Goal: Task Accomplishment & Management: Manage account settings

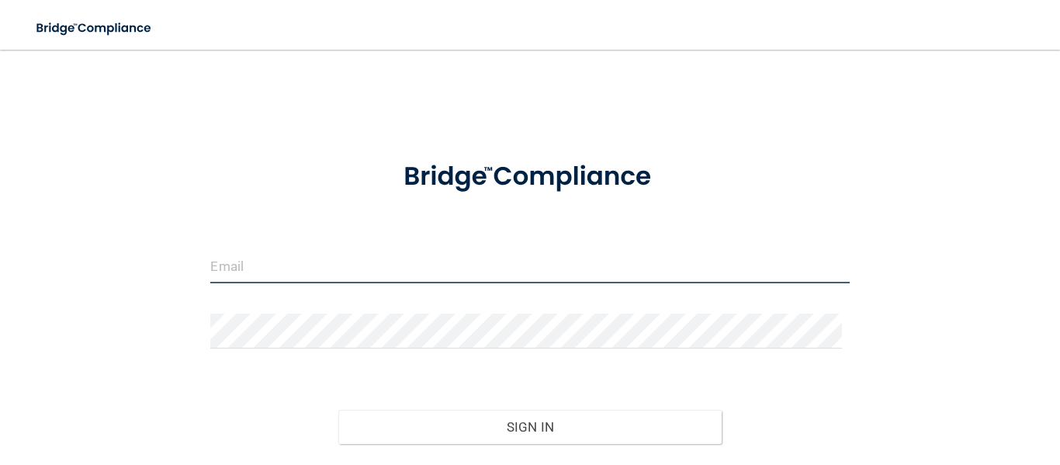
click at [355, 280] on input "email" at bounding box center [529, 265] width 639 height 35
type input "[EMAIL_ADDRESS][DOMAIN_NAME]"
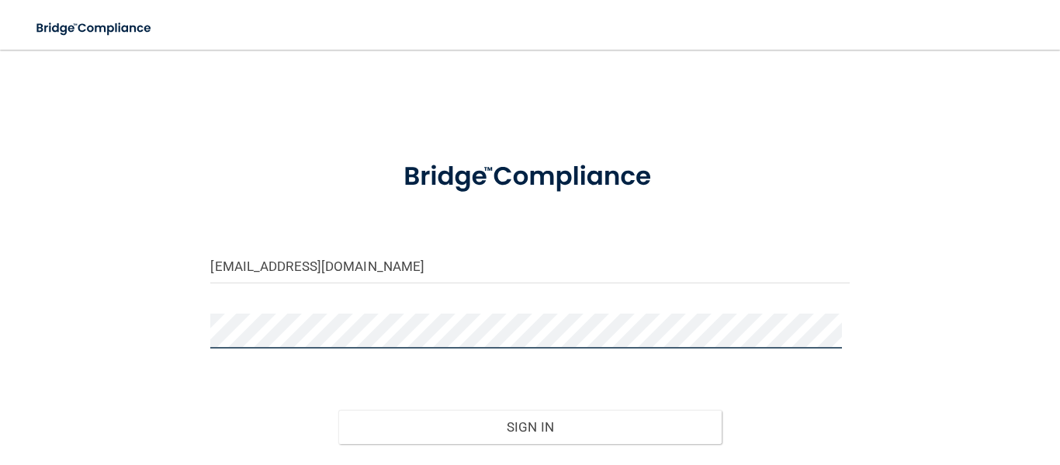
click at [338, 410] on button "Sign In" at bounding box center [529, 427] width 383 height 34
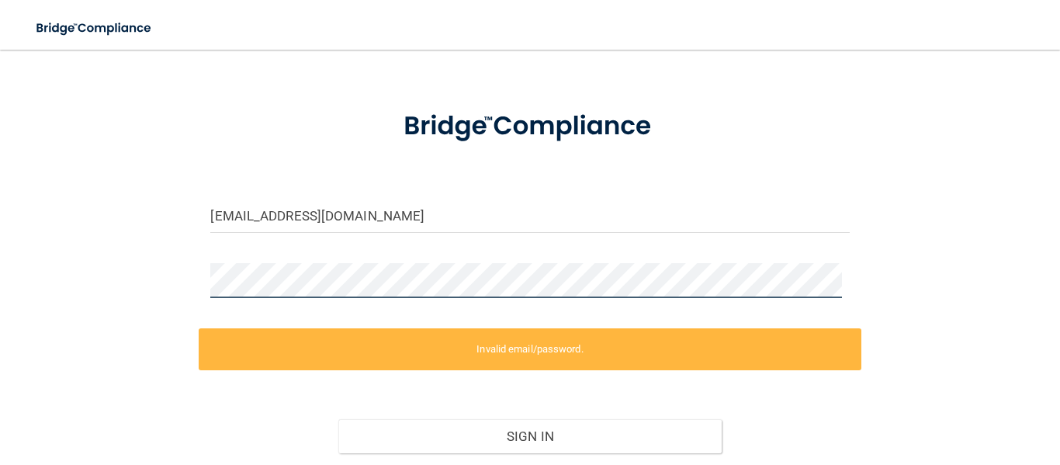
scroll to position [78, 0]
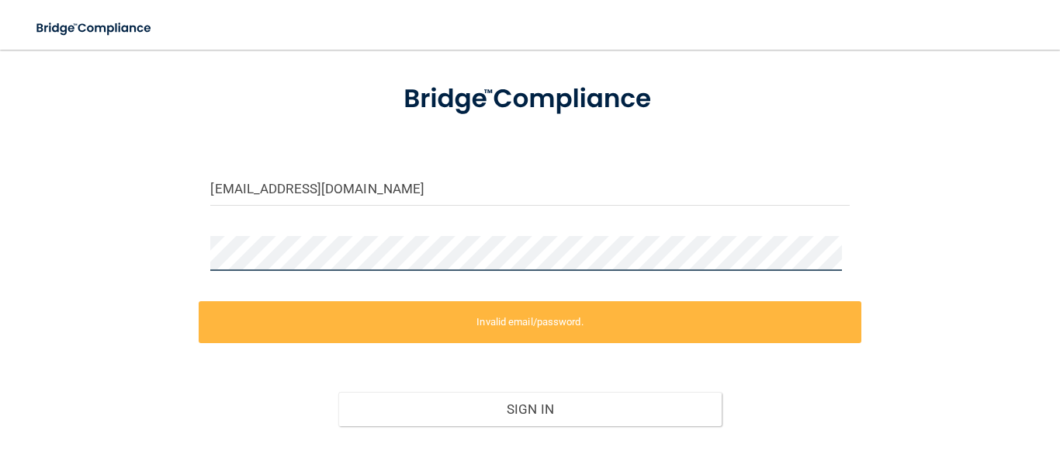
click at [192, 255] on div "[EMAIL_ADDRESS][DOMAIN_NAME] Invalid email/password. You don't have permission …" at bounding box center [530, 235] width 998 height 494
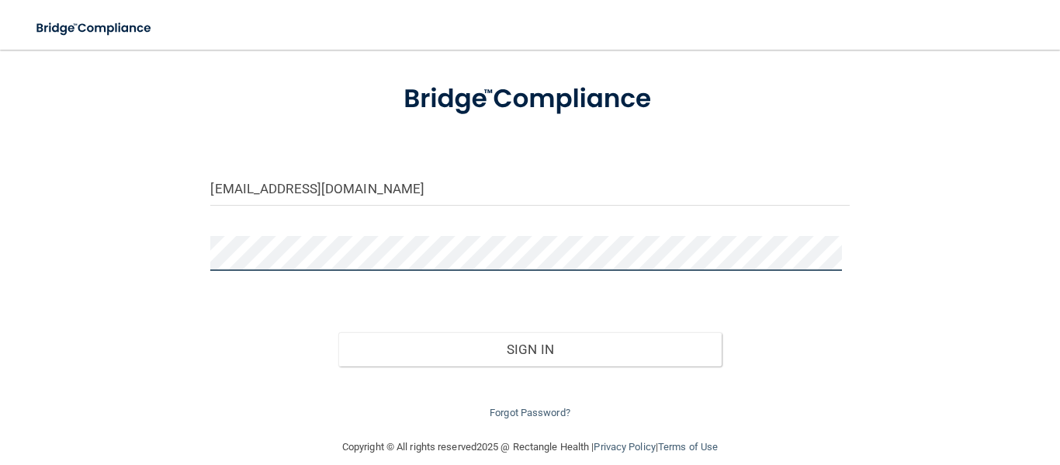
click at [338, 332] on button "Sign In" at bounding box center [529, 349] width 383 height 34
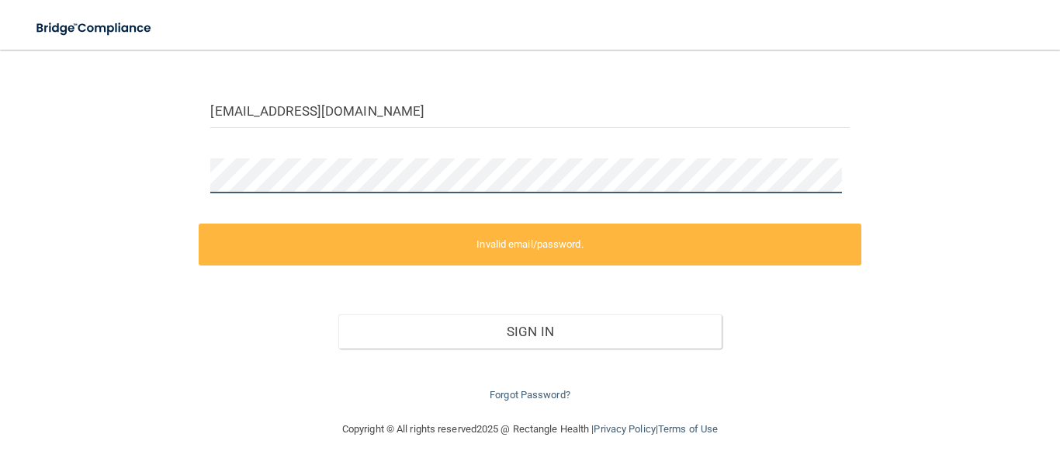
scroll to position [156, 0]
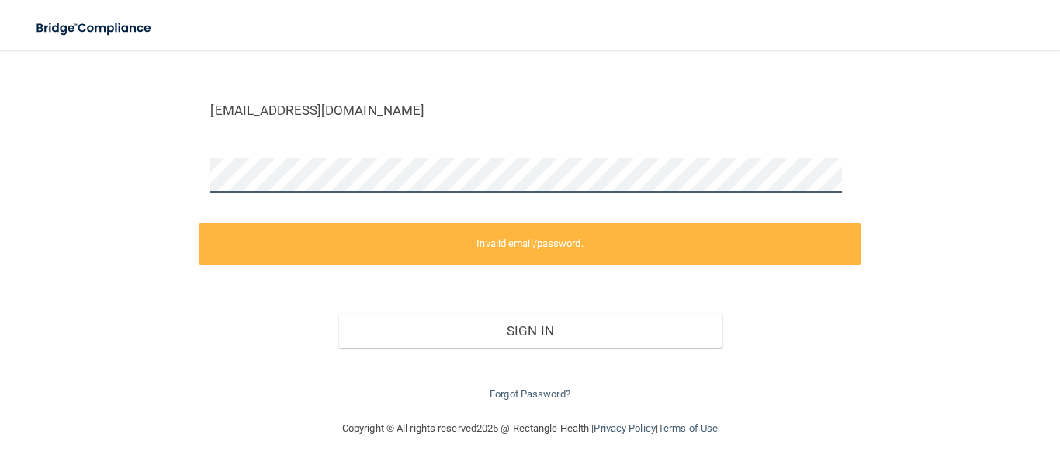
click at [192, 172] on div "[EMAIL_ADDRESS][DOMAIN_NAME] Invalid email/password. You don't have permission …" at bounding box center [530, 156] width 998 height 494
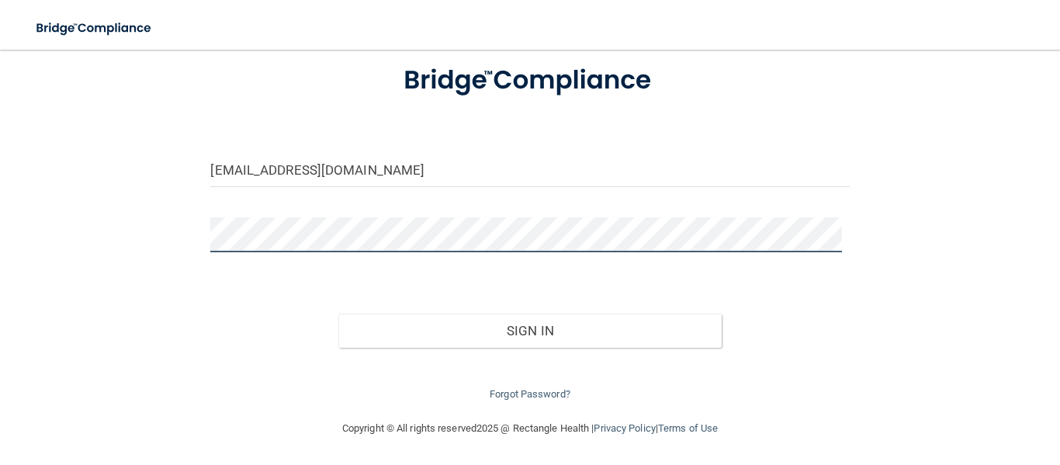
click at [338, 313] on button "Sign In" at bounding box center [529, 330] width 383 height 34
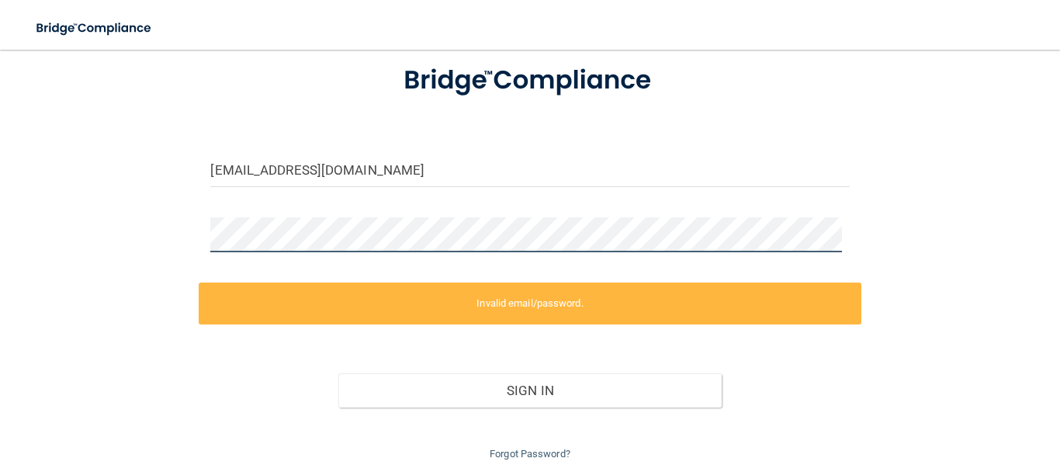
click at [171, 216] on div "[EMAIL_ADDRESS][DOMAIN_NAME] Invalid email/password. You don't have permission …" at bounding box center [530, 216] width 998 height 494
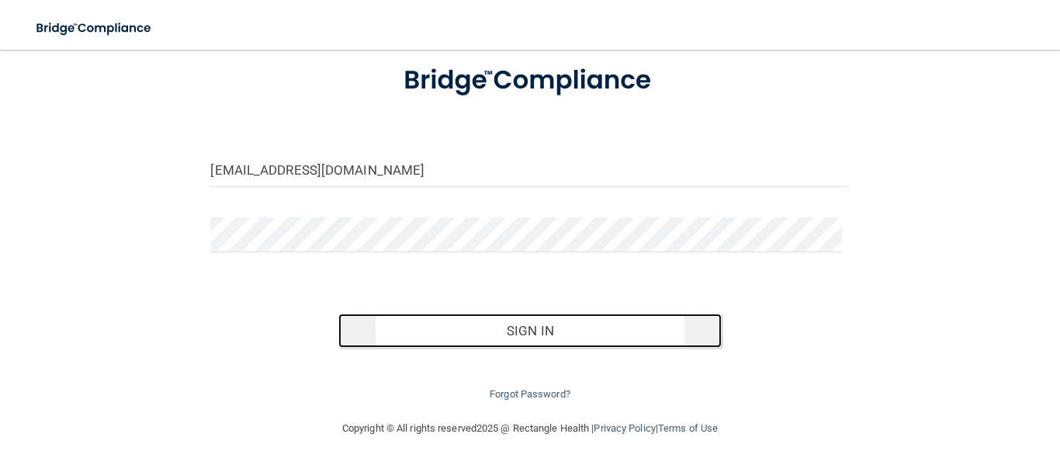
click at [481, 338] on button "Sign In" at bounding box center [529, 330] width 383 height 34
